Goal: Browse casually: Explore the website without a specific task or goal

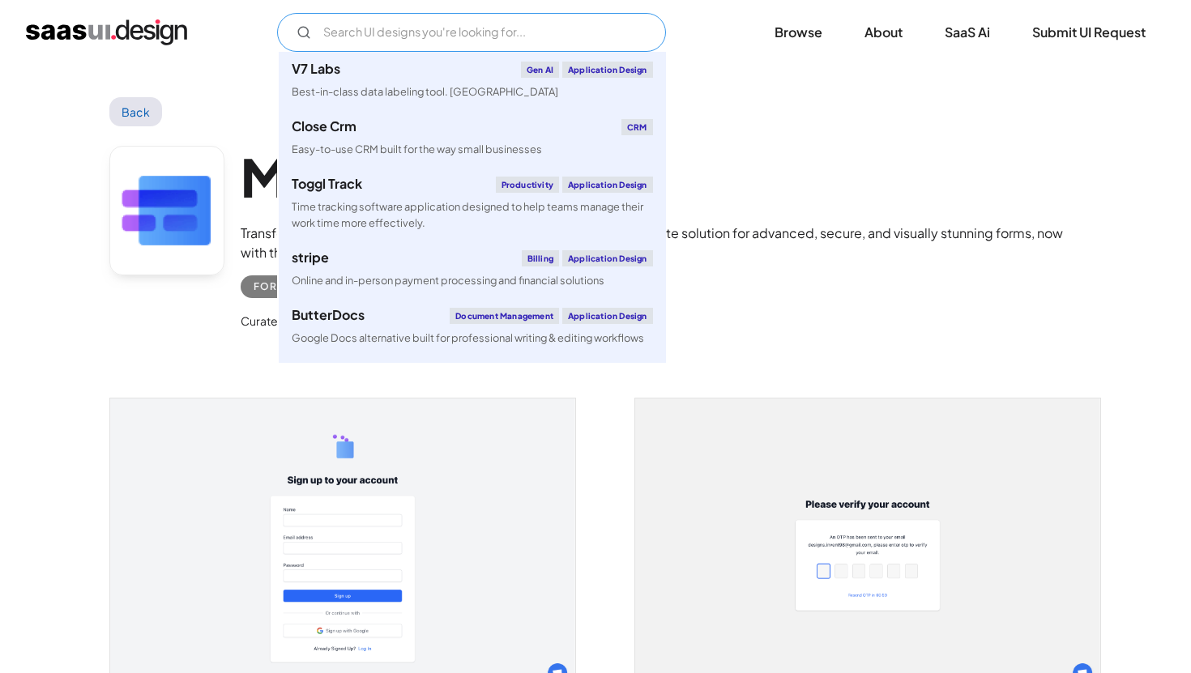
click at [468, 25] on input "Email Form" at bounding box center [471, 32] width 389 height 39
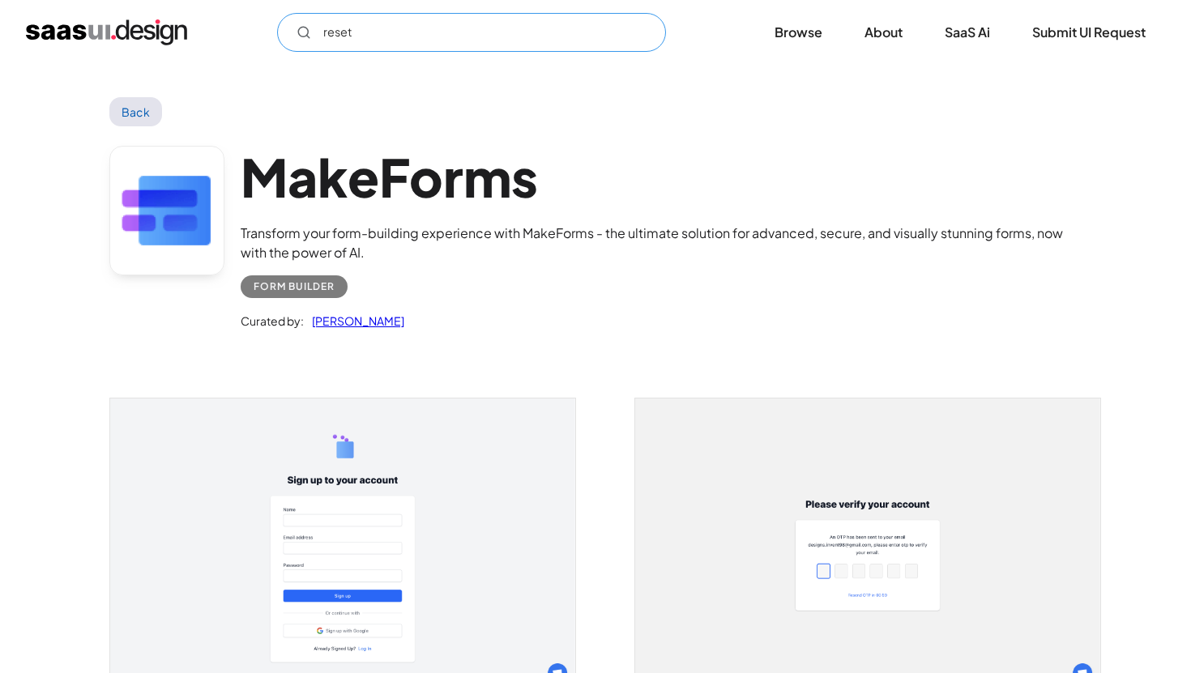
type input "reset"
click at [140, 111] on link "Back" at bounding box center [135, 111] width 53 height 29
click at [165, 24] on img "home" at bounding box center [106, 32] width 161 height 26
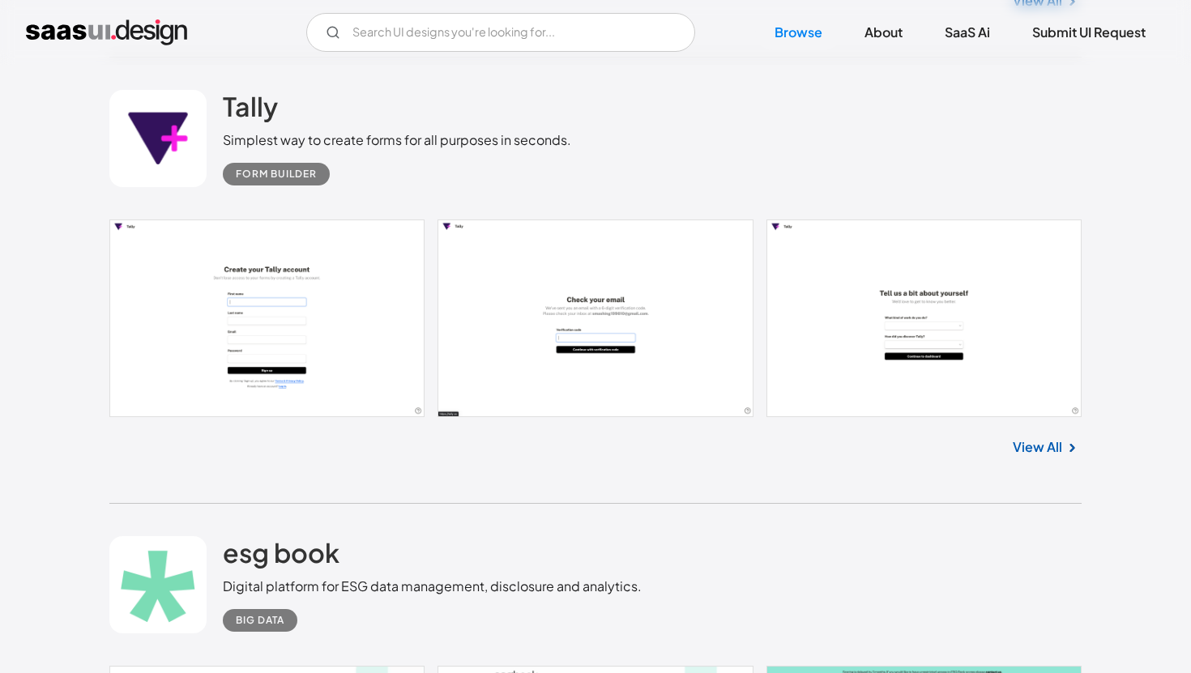
scroll to position [1517, 0]
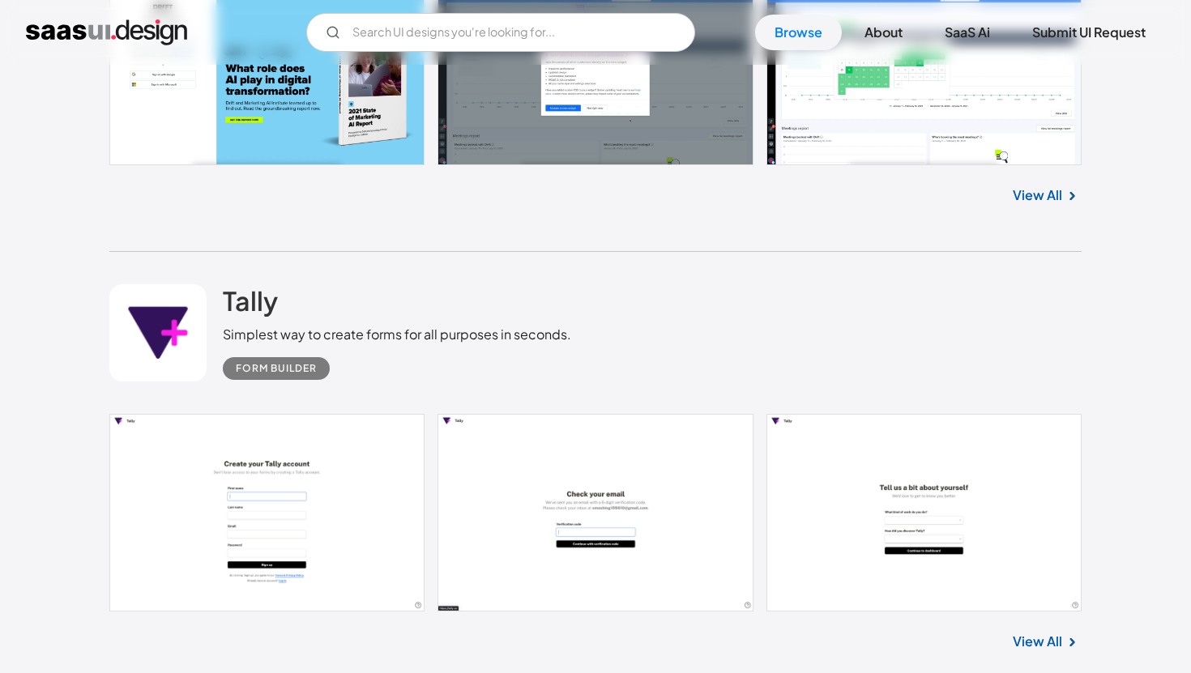
click at [1034, 643] on link "View All" at bounding box center [1037, 641] width 49 height 19
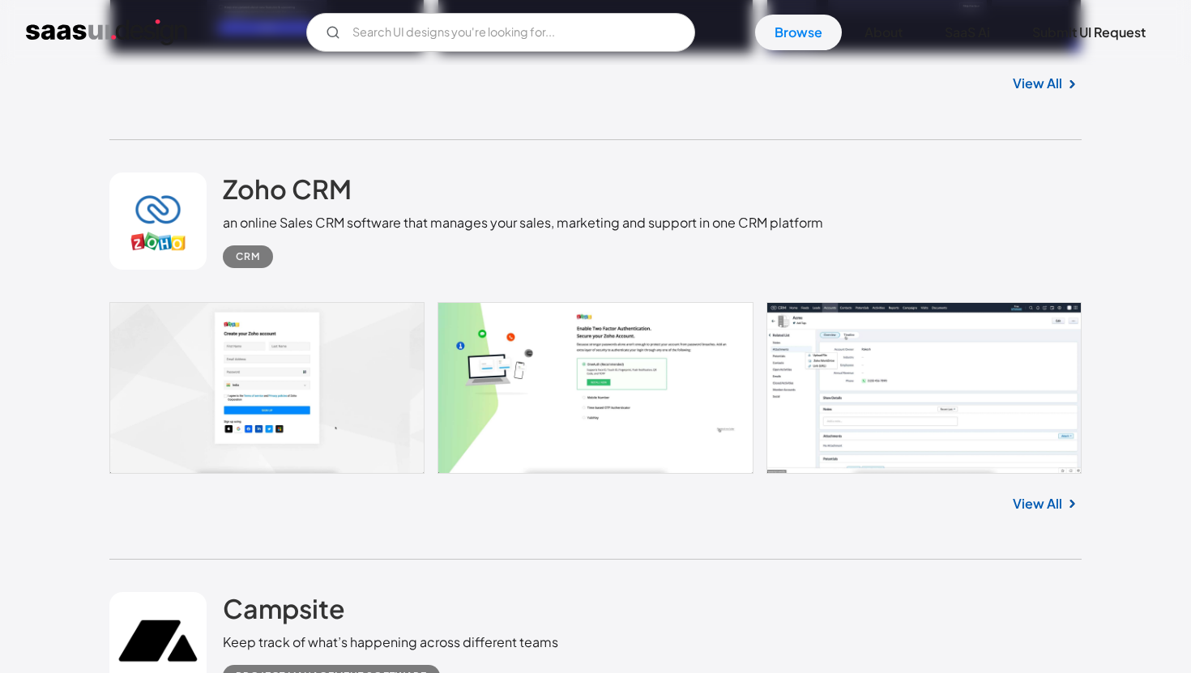
scroll to position [4712, 0]
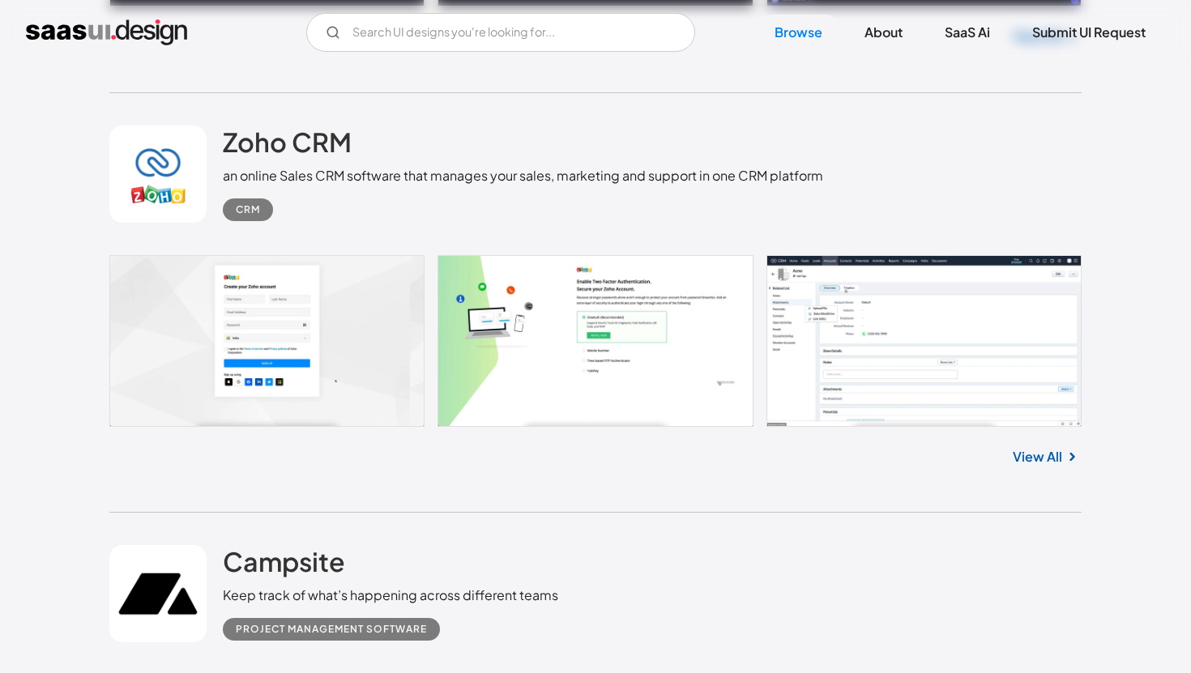
click at [1052, 464] on link "View All" at bounding box center [1037, 456] width 49 height 19
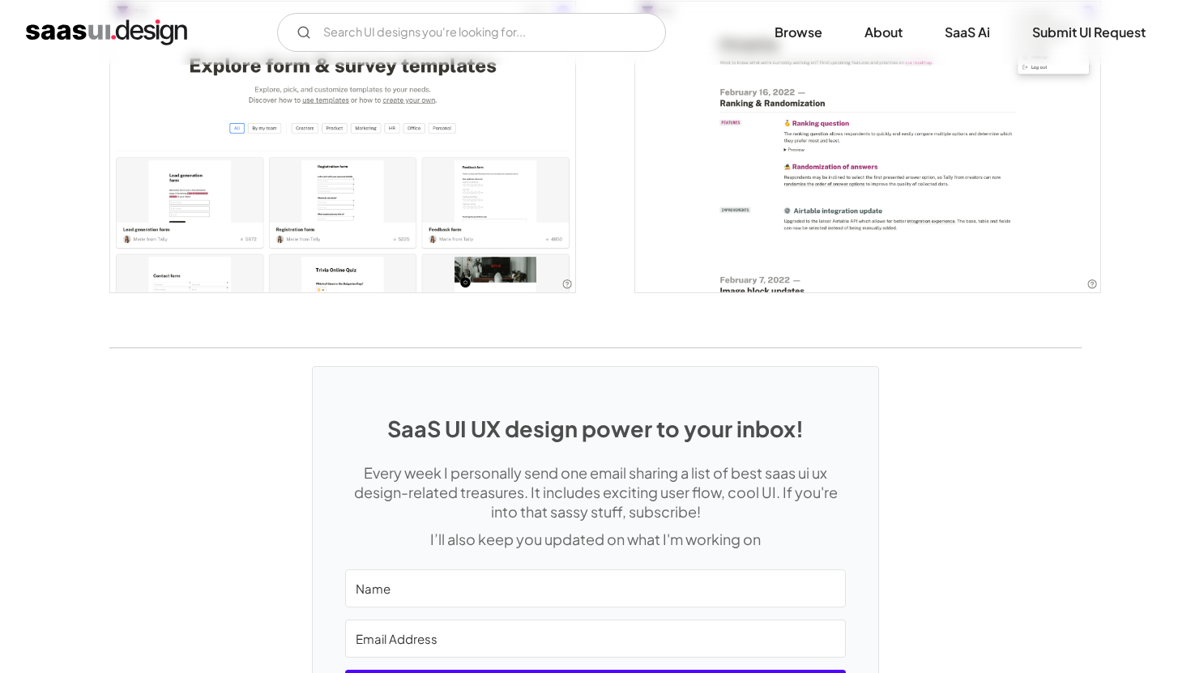
scroll to position [3613, 0]
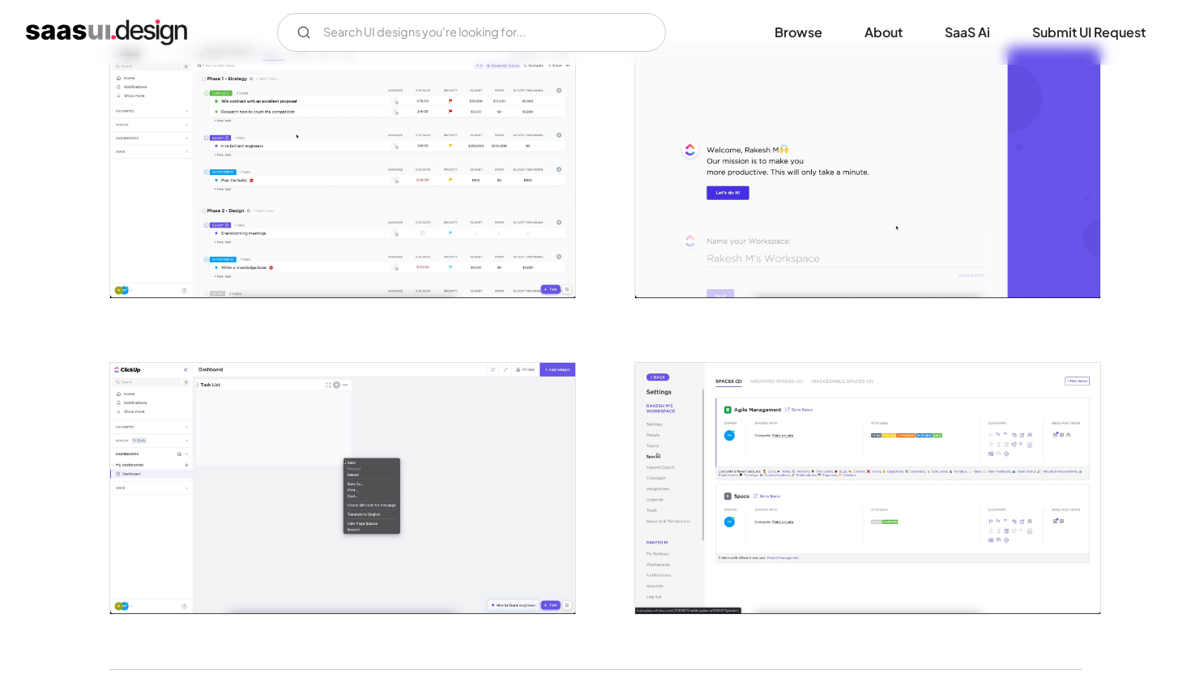
scroll to position [3183, 0]
